Goal: Transaction & Acquisition: Purchase product/service

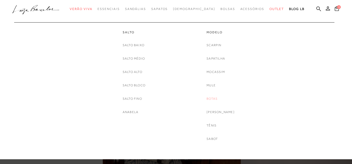
click at [216, 97] on link "Botas" at bounding box center [211, 99] width 11 height 6
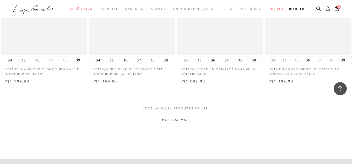
scroll to position [943, 0]
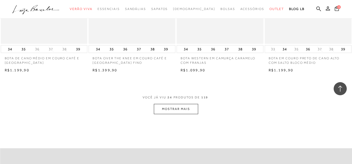
click at [174, 110] on button "MOSTRAR MAIS" at bounding box center [176, 109] width 44 height 10
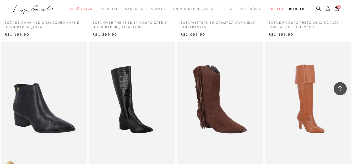
scroll to position [1022, 0]
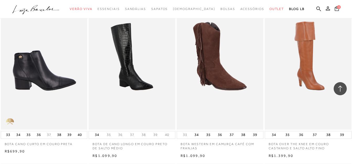
click at [31, 72] on img at bounding box center [44, 64] width 86 height 130
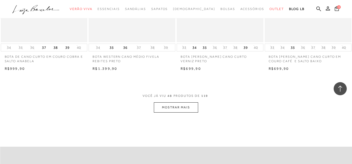
scroll to position [1938, 0]
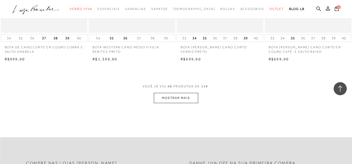
click at [172, 90] on span "VOCÊ JÁ VIU 48 PRODUTOS DE 119" at bounding box center [175, 87] width 67 height 9
click at [174, 100] on button "MOSTRAR MAIS" at bounding box center [176, 98] width 44 height 10
